Goal: Transaction & Acquisition: Obtain resource

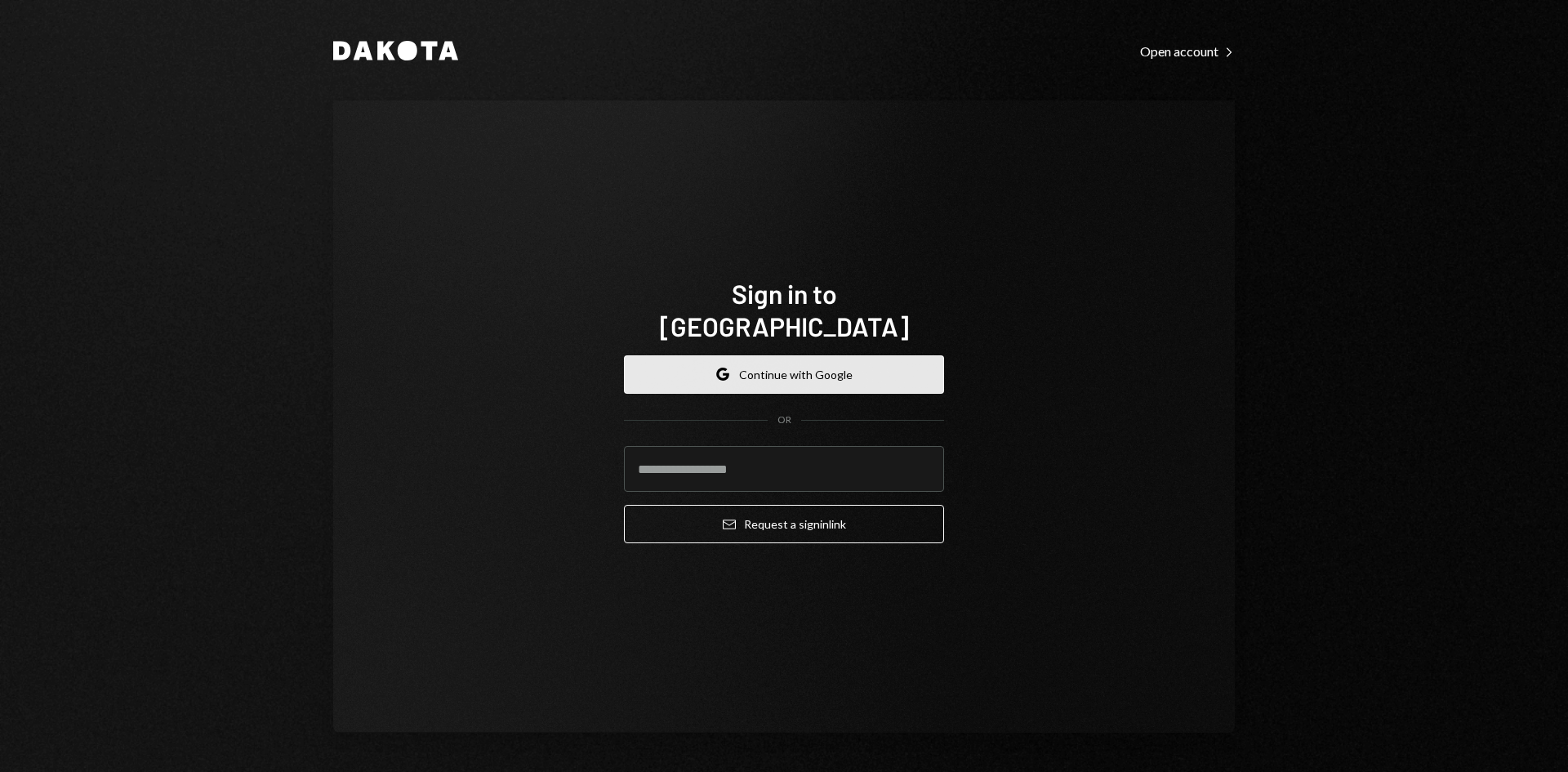
click at [792, 364] on button "Google Continue with Google" at bounding box center [784, 374] width 320 height 38
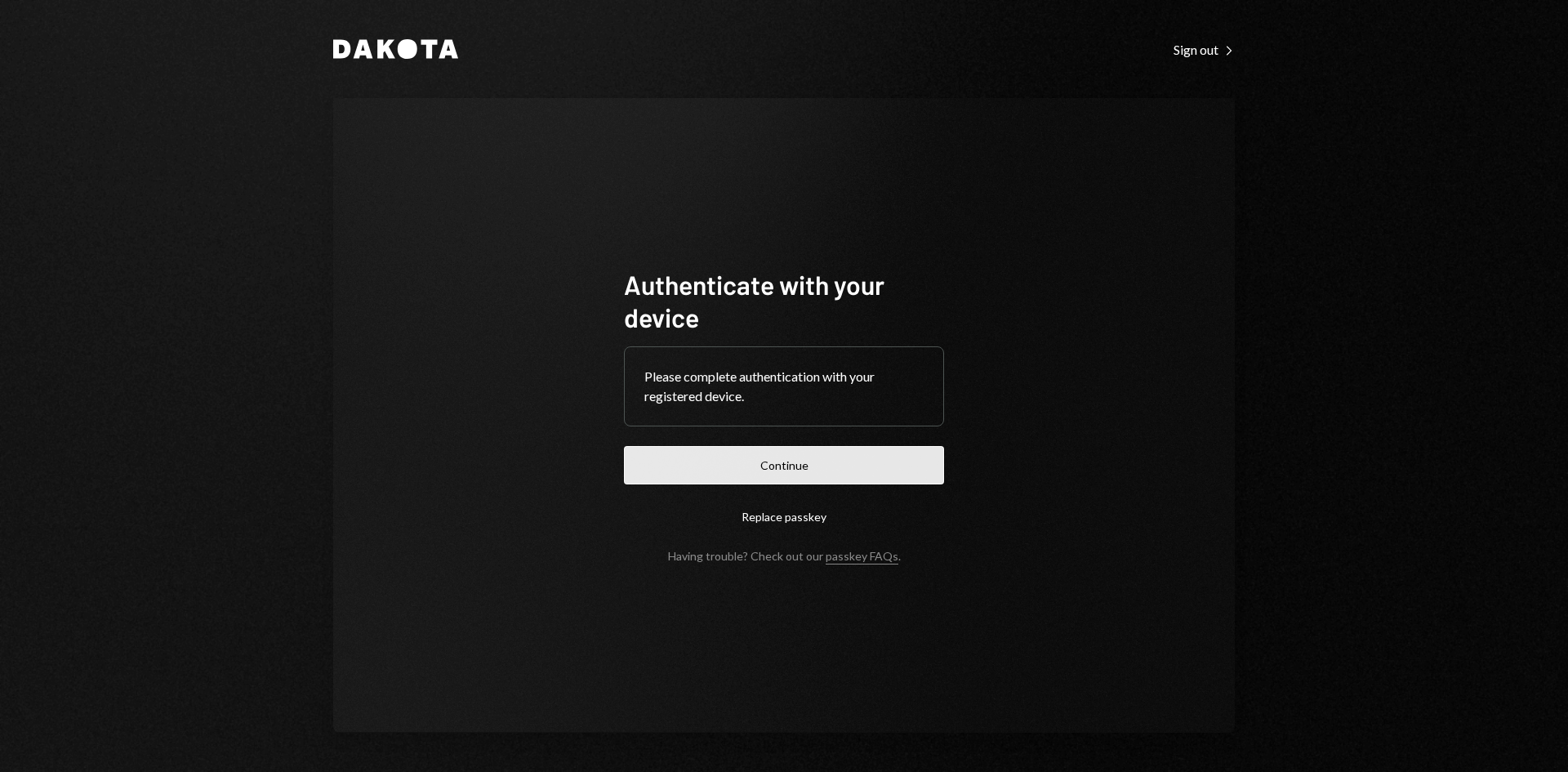
click at [685, 458] on button "Continue" at bounding box center [784, 465] width 320 height 38
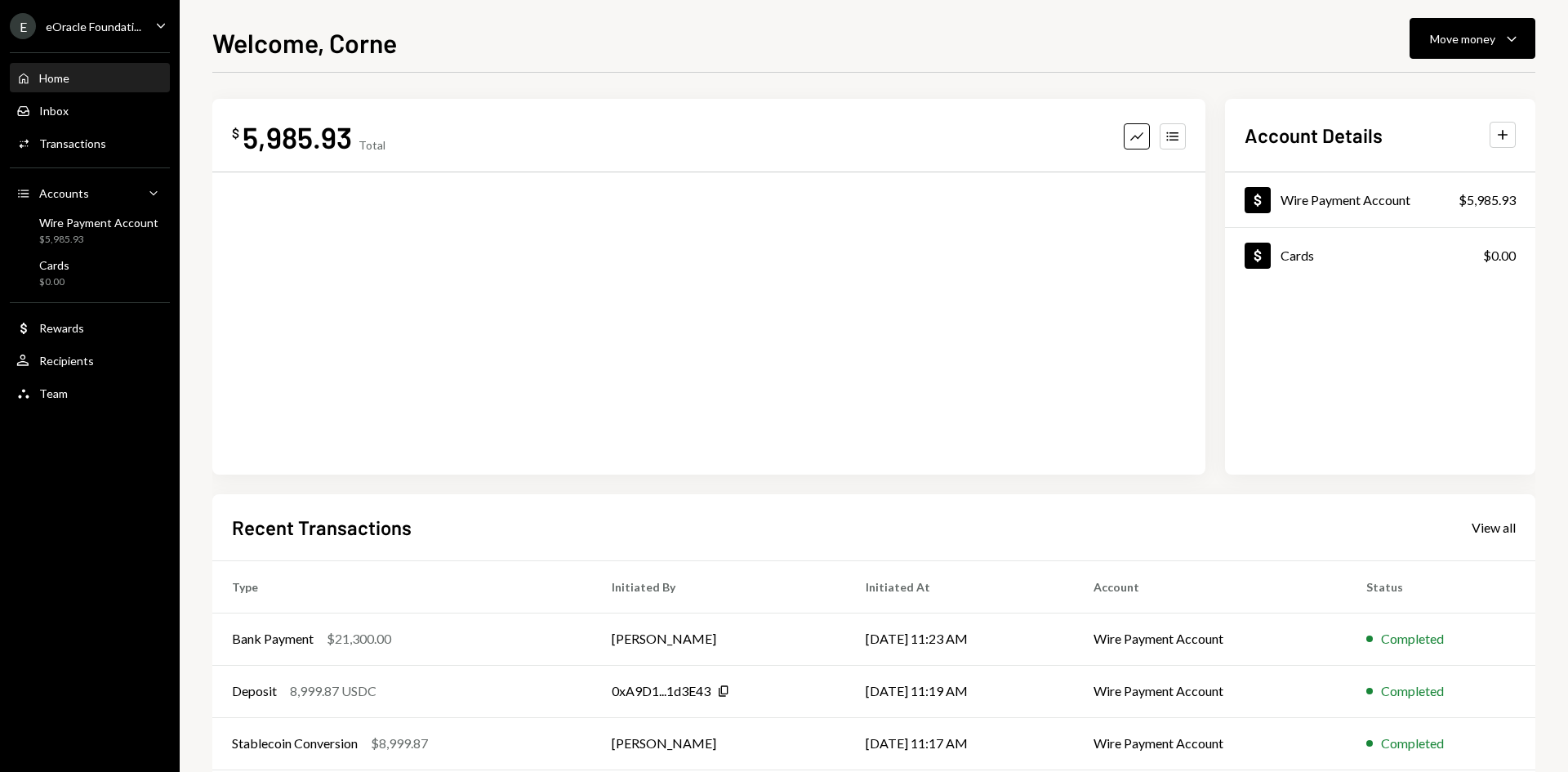
click at [114, 33] on div "E eOracle Foundati..." at bounding box center [76, 26] width 132 height 26
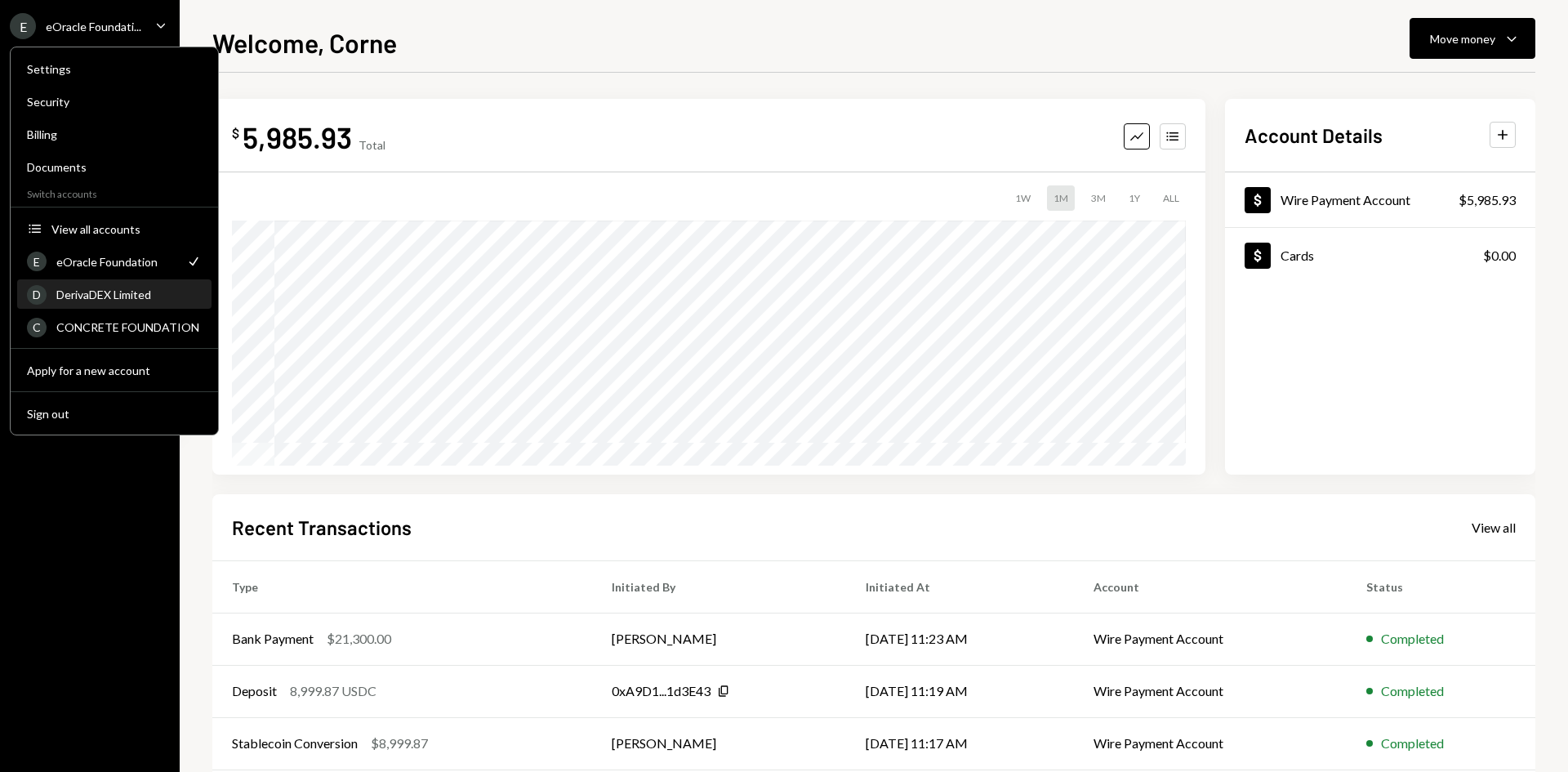
click at [132, 293] on div "DerivaDEX Limited" at bounding box center [128, 295] width 145 height 14
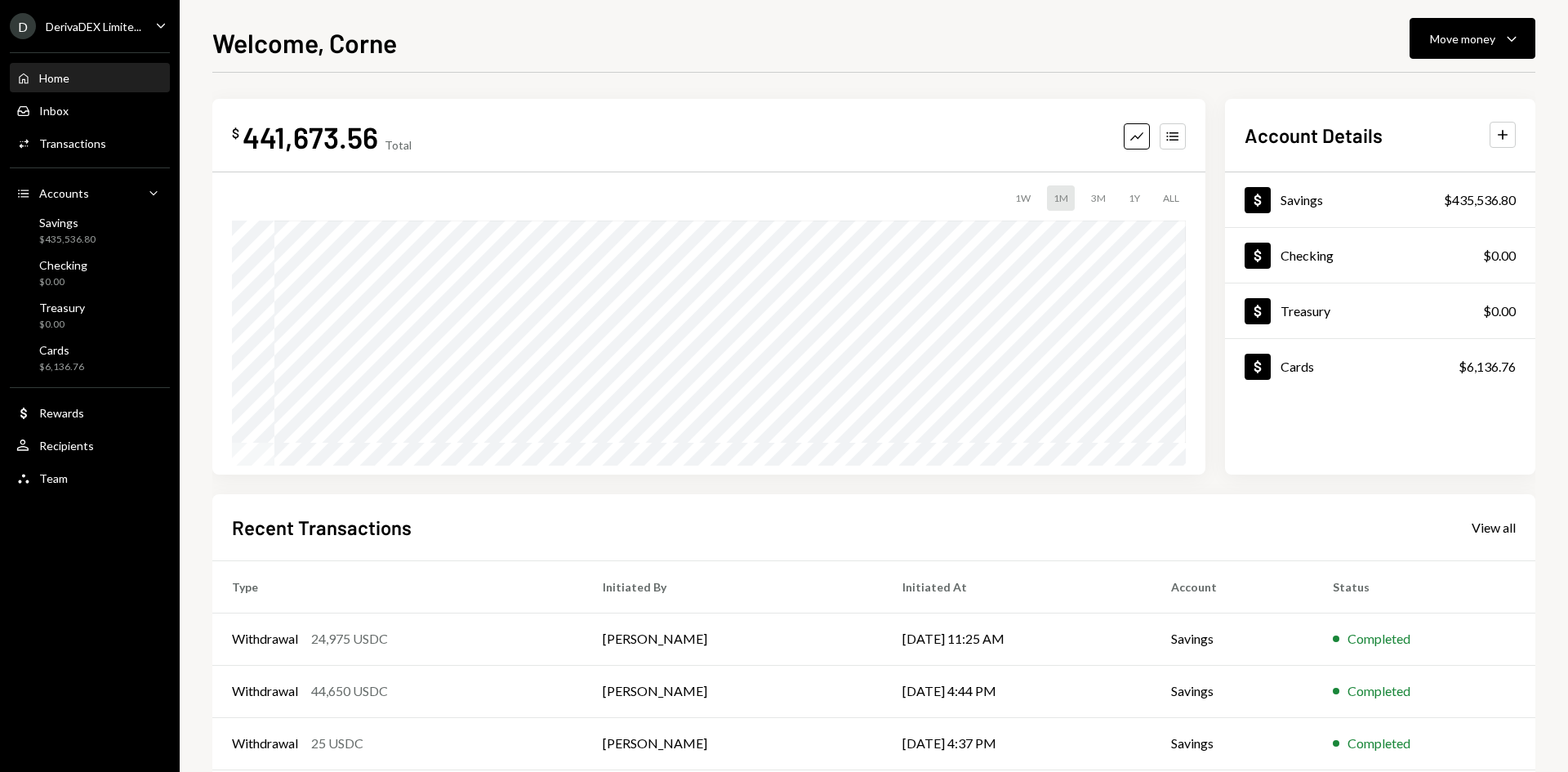
click at [79, 80] on div "Home Home" at bounding box center [89, 78] width 147 height 15
click at [90, 33] on div "DerivaDEX Limite..." at bounding box center [94, 27] width 96 height 14
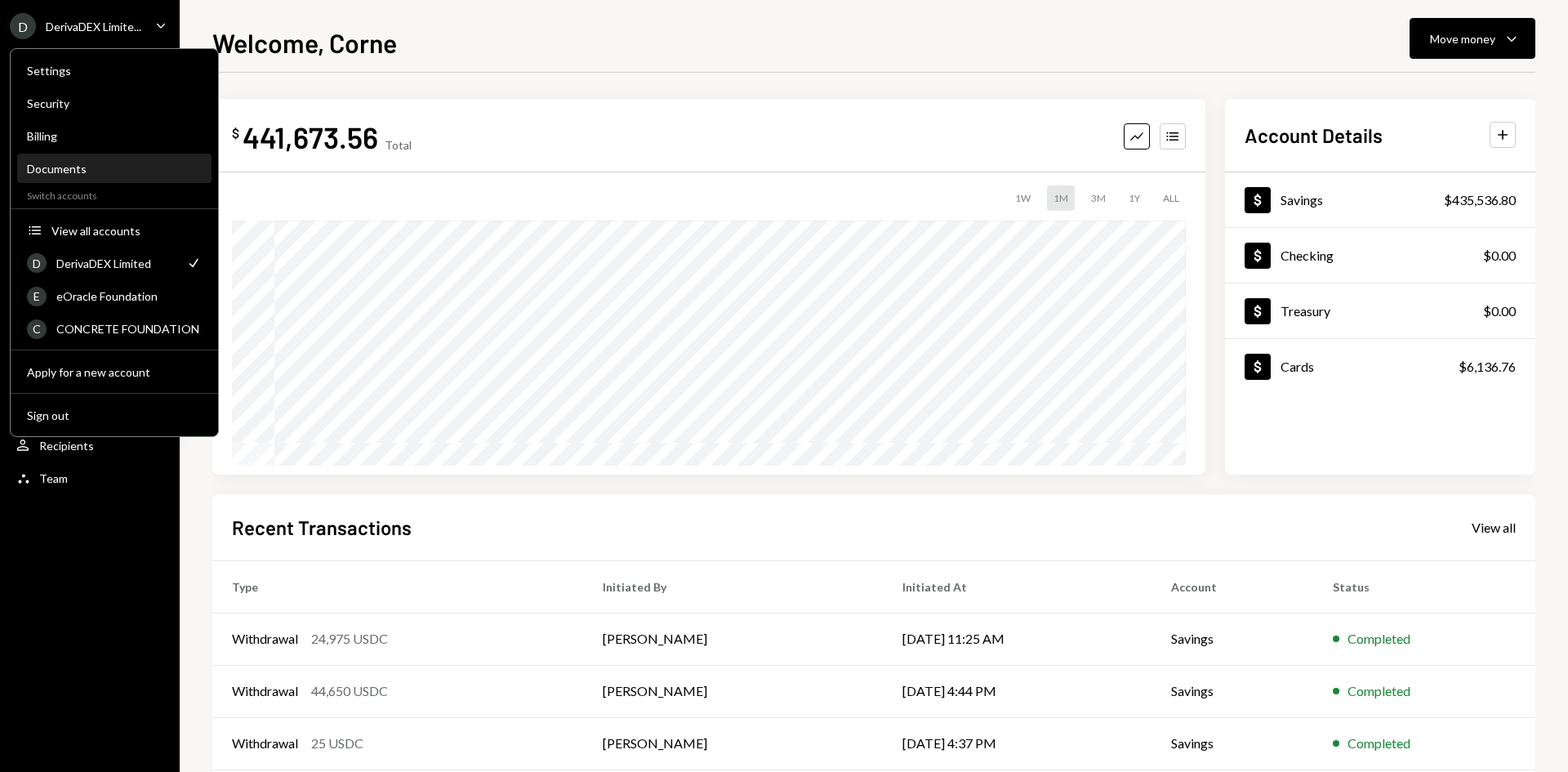
click at [73, 172] on div "Documents" at bounding box center [114, 169] width 175 height 14
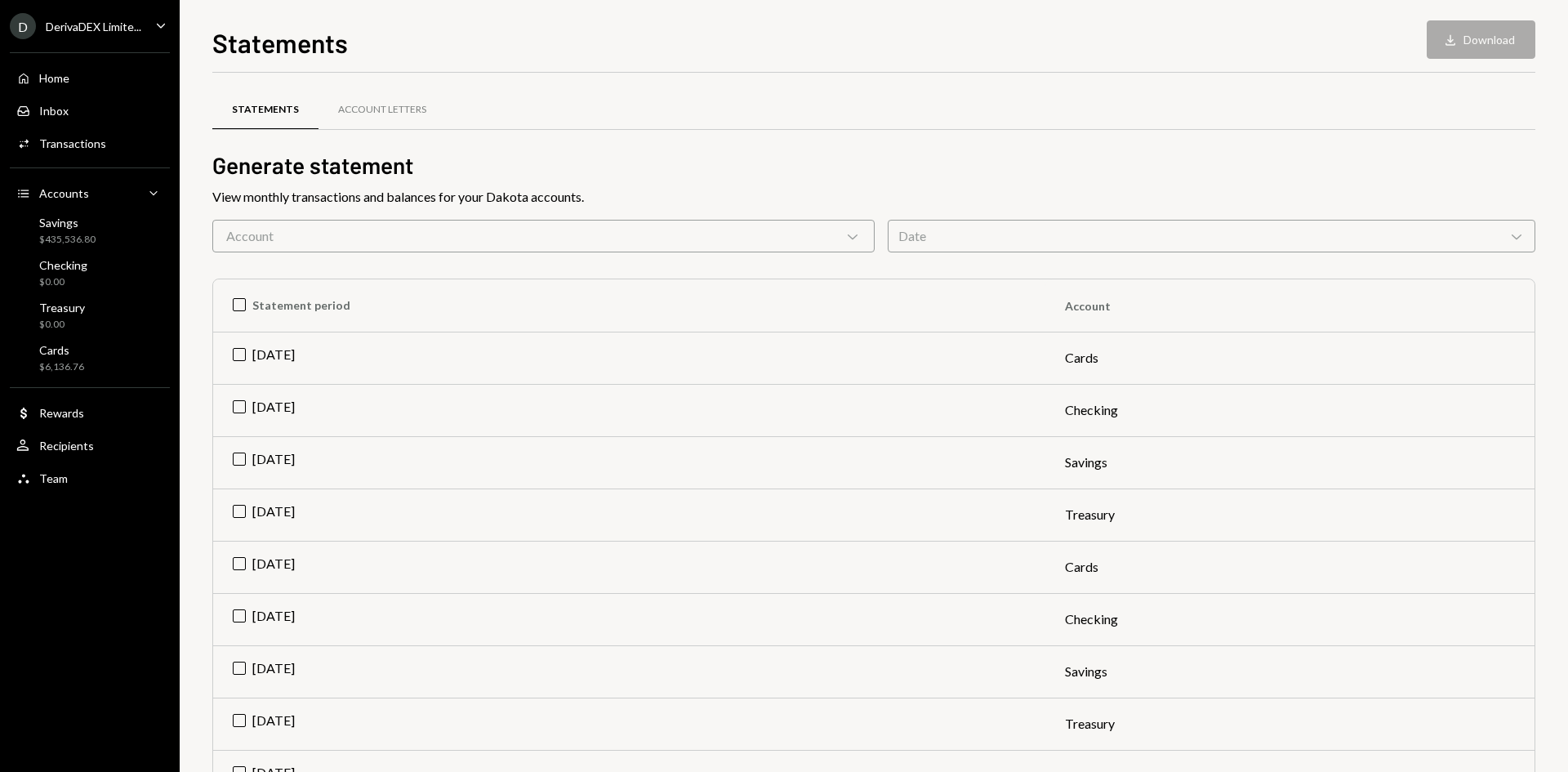
click at [86, 20] on div "DerivaDEX Limite..." at bounding box center [94, 27] width 96 height 14
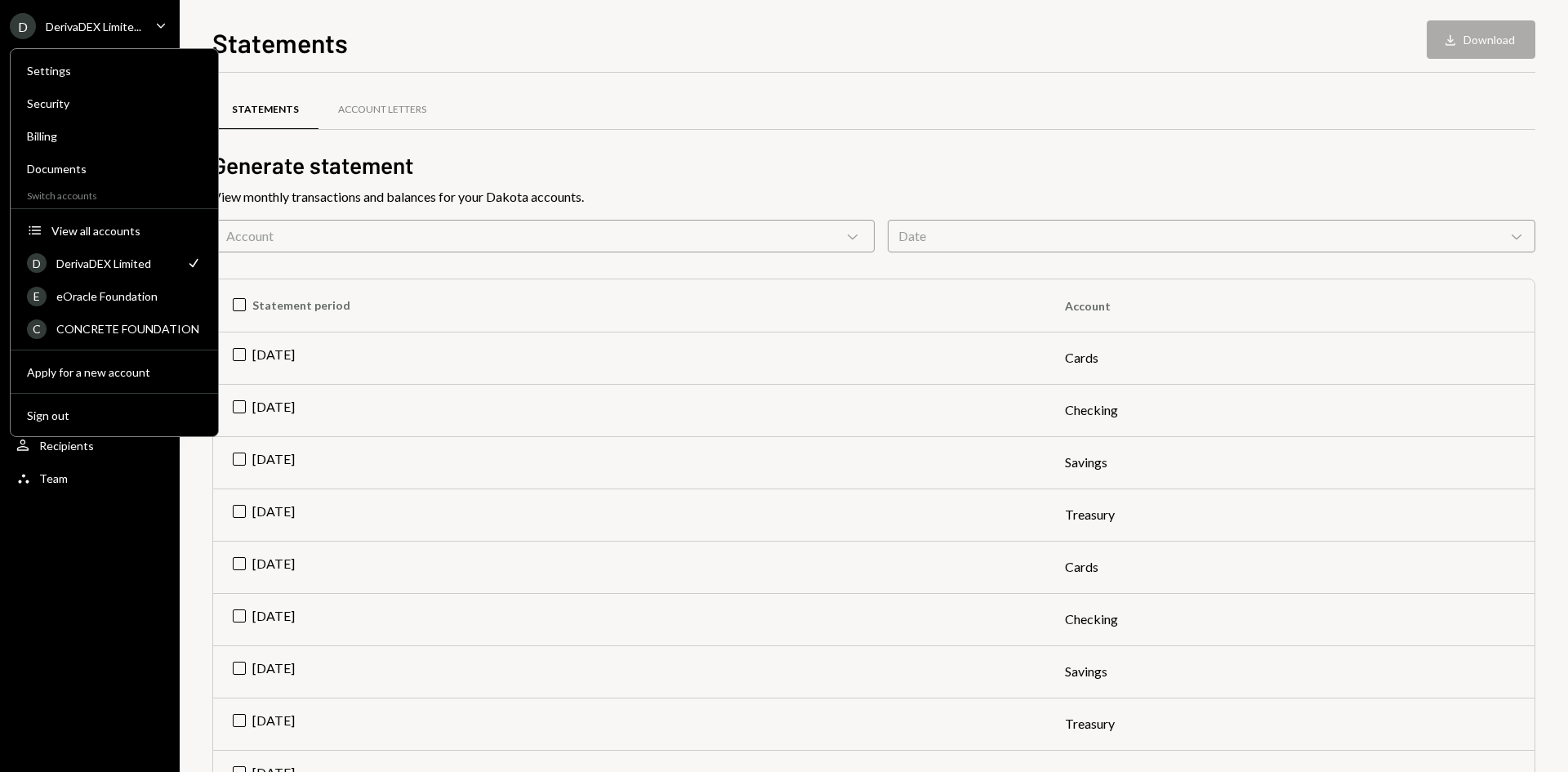
drag, startPoint x: 1075, startPoint y: 172, endPoint x: 1037, endPoint y: 193, distance: 43.5
click at [1074, 172] on h2 "Generate statement" at bounding box center [873, 165] width 1323 height 32
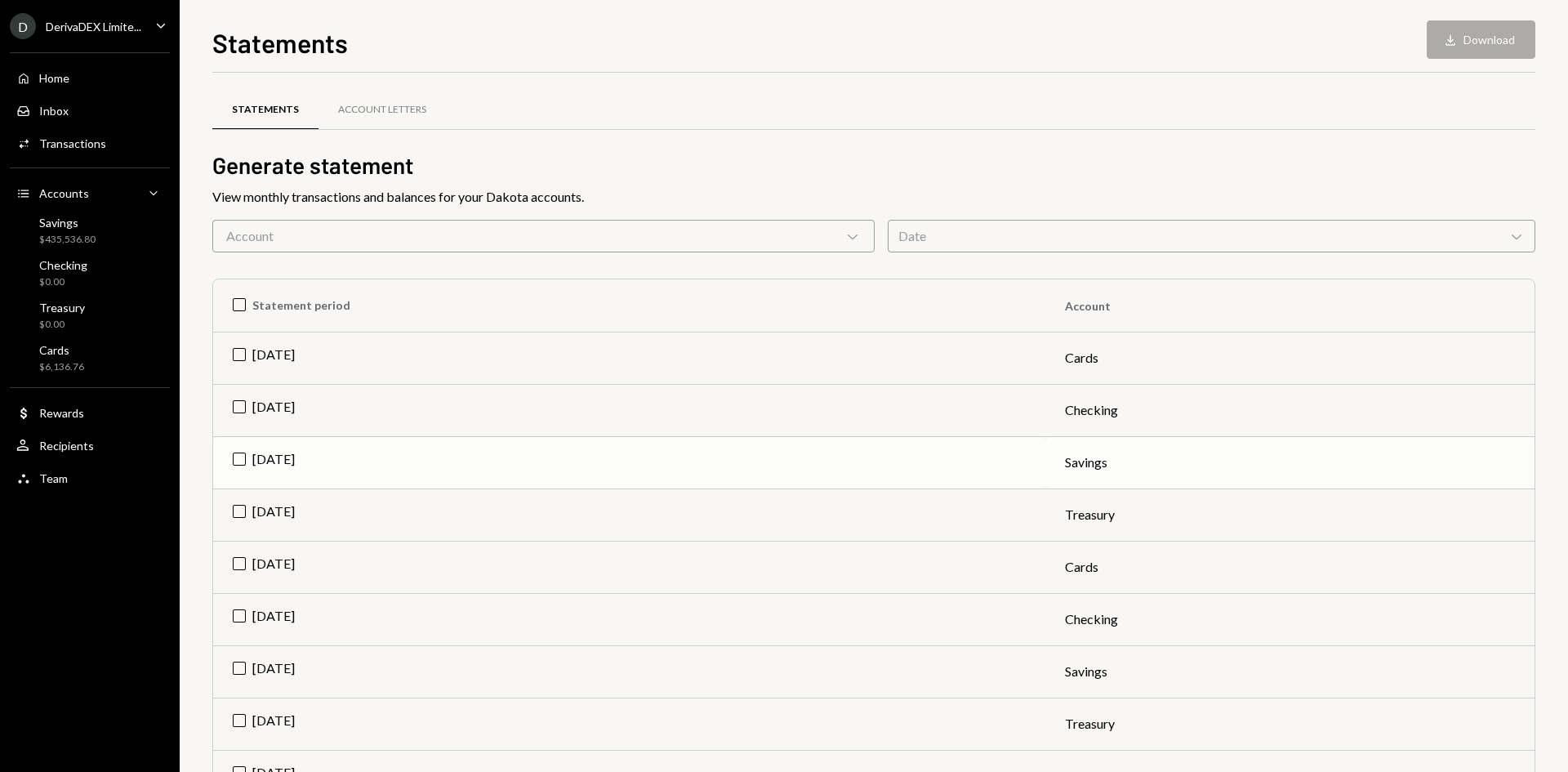
click at [239, 457] on td "Jul 2025" at bounding box center [629, 462] width 832 height 52
click at [1485, 38] on button "Download Download" at bounding box center [1481, 39] width 109 height 38
drag, startPoint x: 114, startPoint y: 22, endPoint x: 122, endPoint y: 35, distance: 15.4
click at [114, 21] on div "DerivaDEX Limite..." at bounding box center [94, 27] width 96 height 14
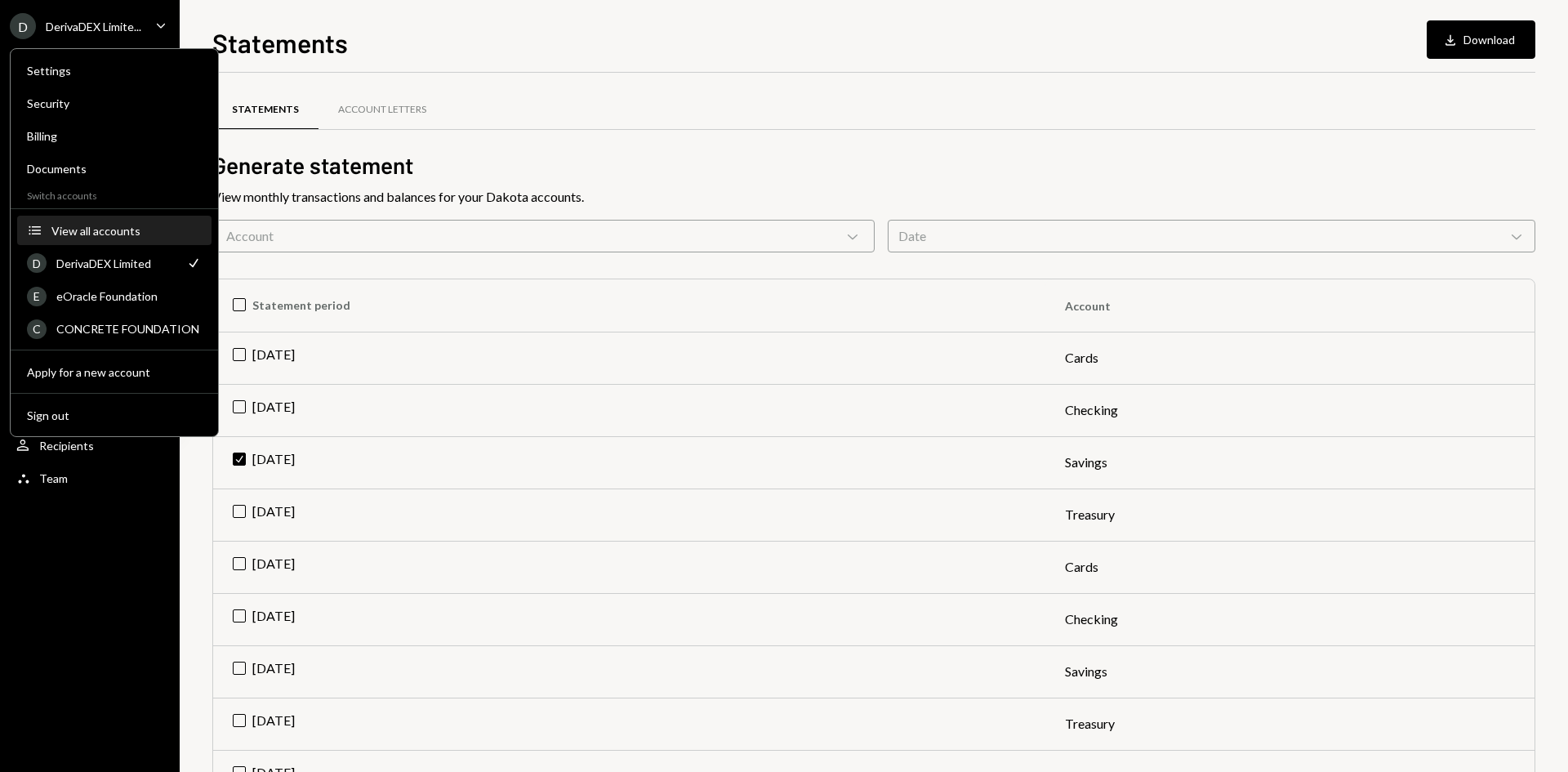
click at [76, 236] on div "View all accounts" at bounding box center [126, 231] width 150 height 14
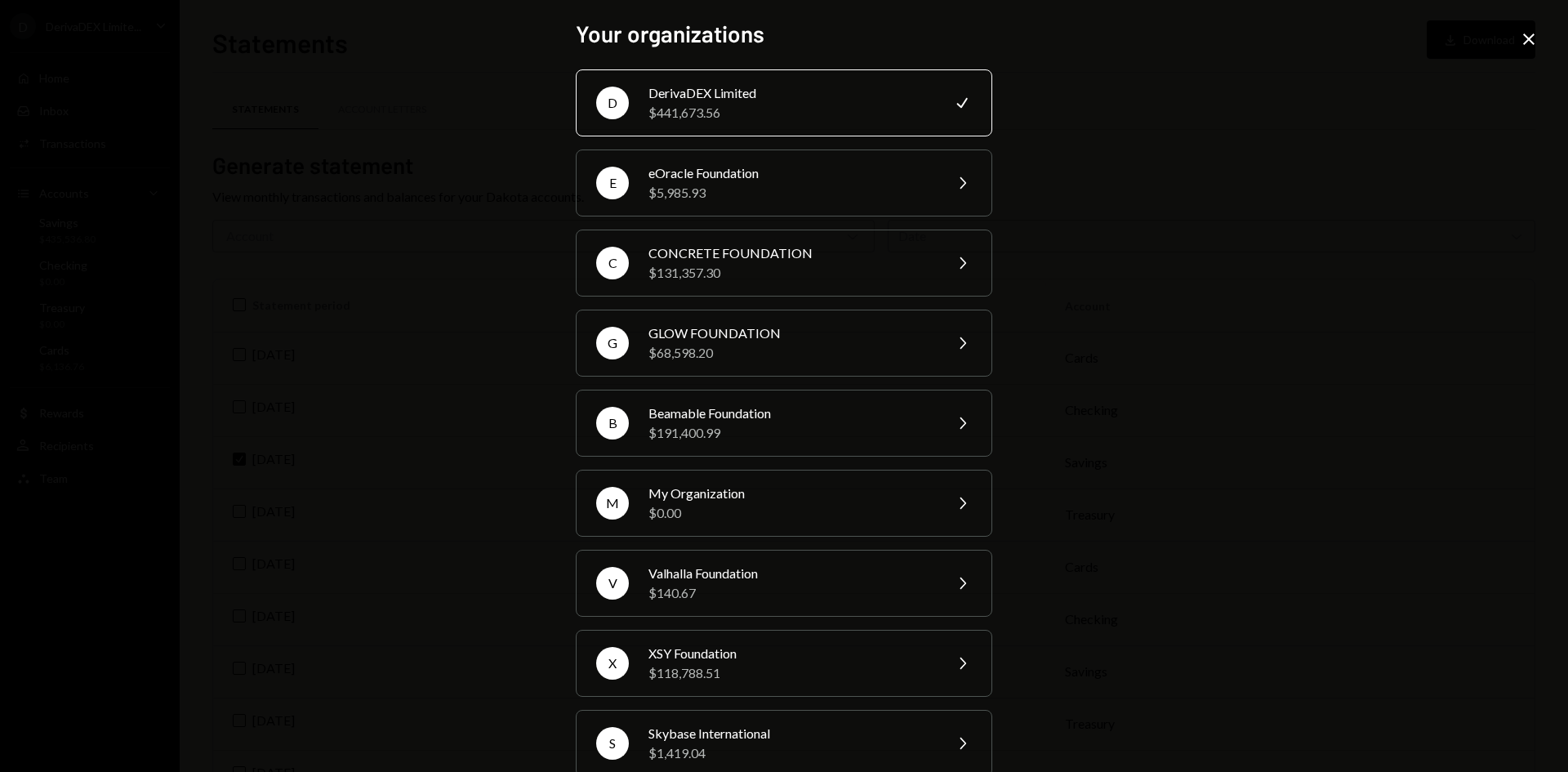
click at [410, 261] on div "Your organizations D DerivaDEX Limited $441,673.56 Check E eOracle Foundation $…" at bounding box center [784, 386] width 1568 height 772
click at [1047, 136] on div "Your organizations D DerivaDEX Limited $441,673.56 Check E eOracle Foundation $…" at bounding box center [784, 386] width 1568 height 772
click at [1528, 37] on icon "Close" at bounding box center [1529, 39] width 20 height 20
